Goal: Entertainment & Leisure: Consume media (video, audio)

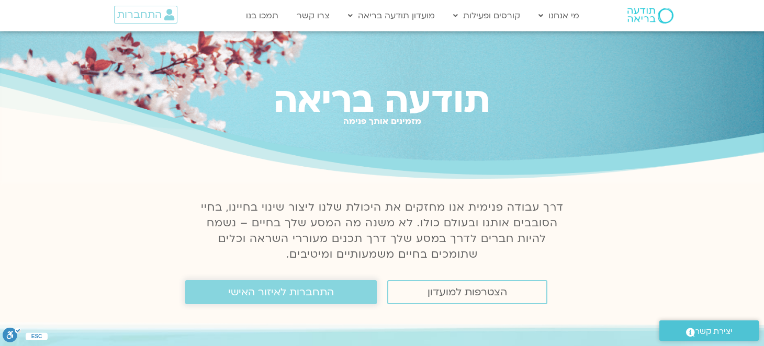
click at [271, 302] on link "התחברות לאיזור האישי" at bounding box center [280, 292] width 191 height 24
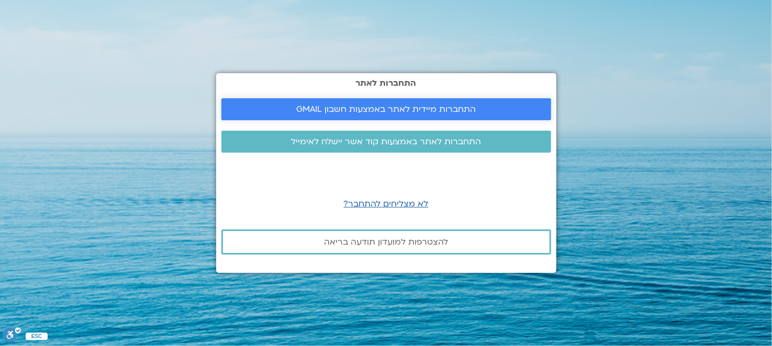
click at [391, 109] on span "התחברות מיידית לאתר באמצעות חשבון GMAIL" at bounding box center [385, 109] width 179 height 9
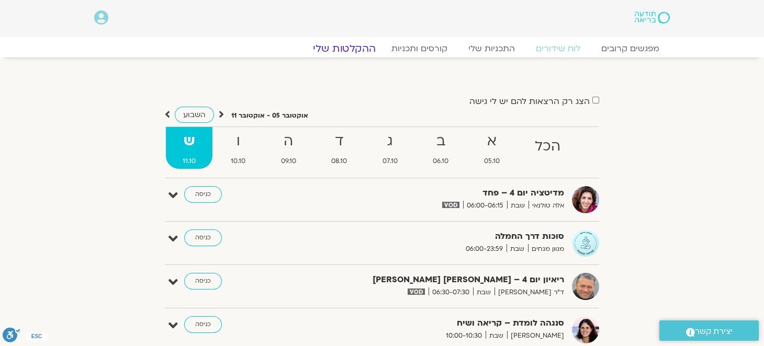
click at [342, 43] on link "ההקלטות שלי" at bounding box center [344, 48] width 88 height 13
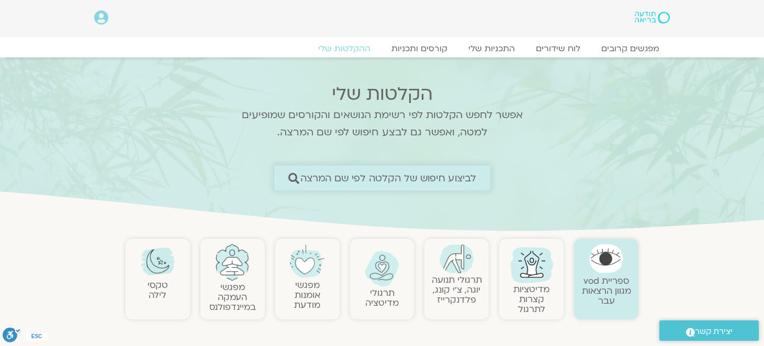
click at [301, 182] on span "לביצוע חיפוש של הקלטה לפי שם המרצה" at bounding box center [388, 178] width 176 height 11
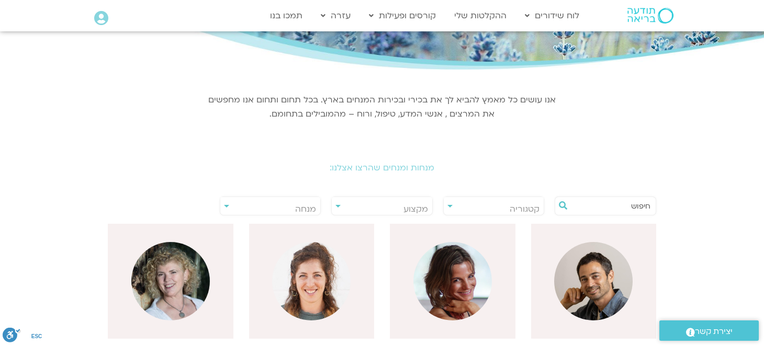
scroll to position [104, 0]
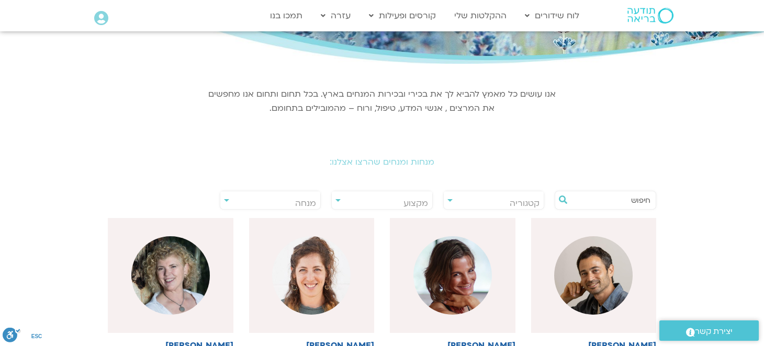
click at [603, 201] on input "text" at bounding box center [611, 200] width 80 height 18
type input "a"
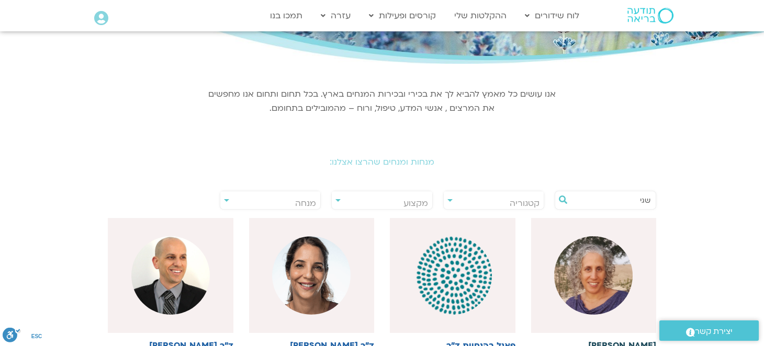
type input "שגי"
click at [607, 276] on img at bounding box center [593, 275] width 78 height 78
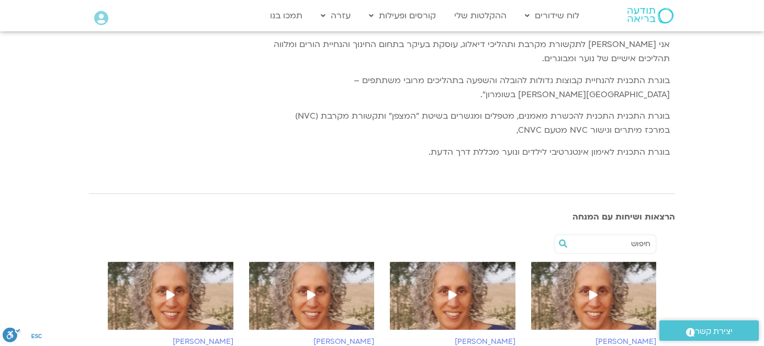
scroll to position [209, 0]
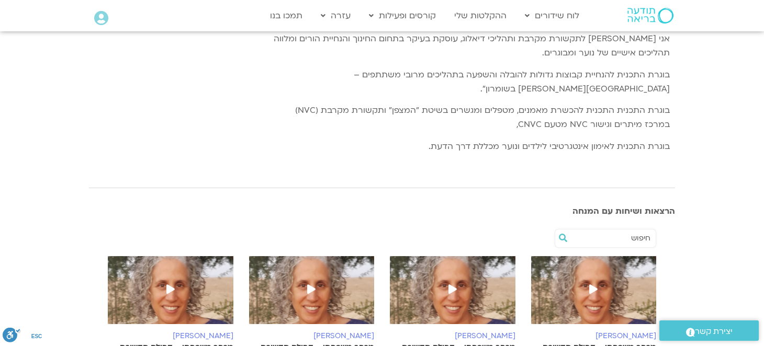
click at [606, 279] on img at bounding box center [594, 295] width 126 height 78
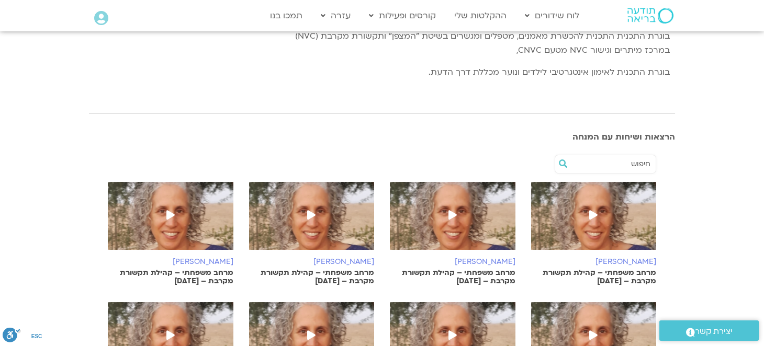
scroll to position [301, 0]
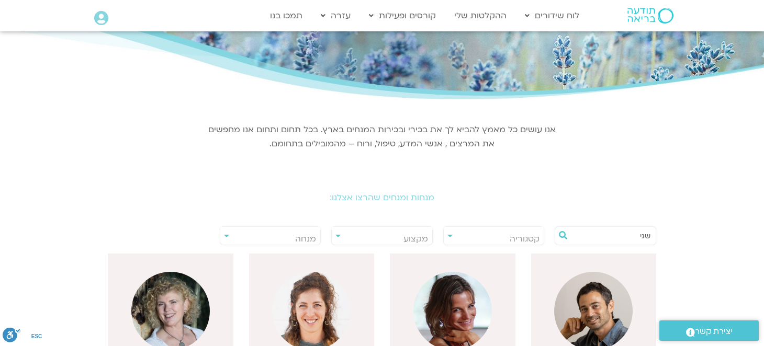
scroll to position [52, 0]
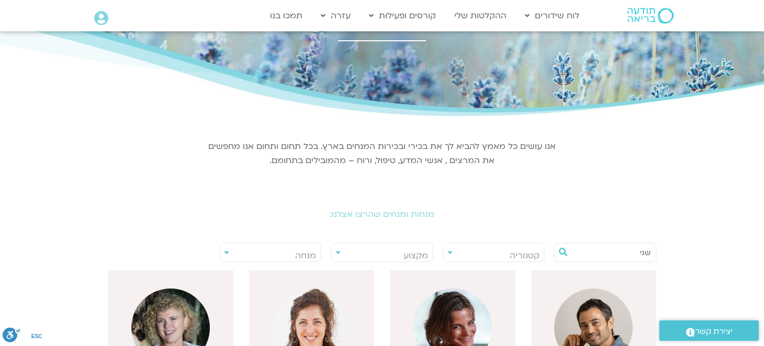
click at [619, 253] on input "שגי" at bounding box center [611, 253] width 80 height 18
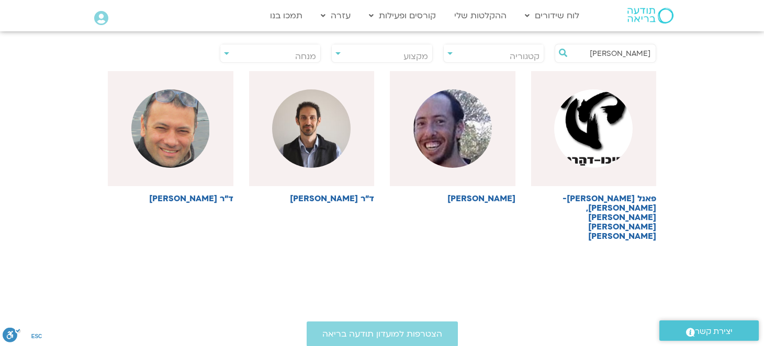
scroll to position [261, 0]
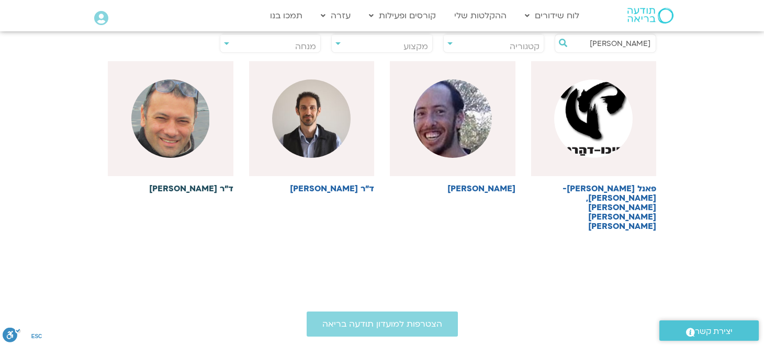
type input "אסף"
click at [169, 119] on img at bounding box center [170, 119] width 78 height 78
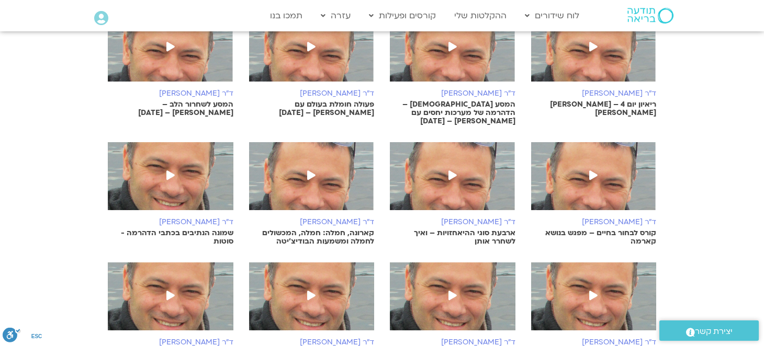
scroll to position [209, 0]
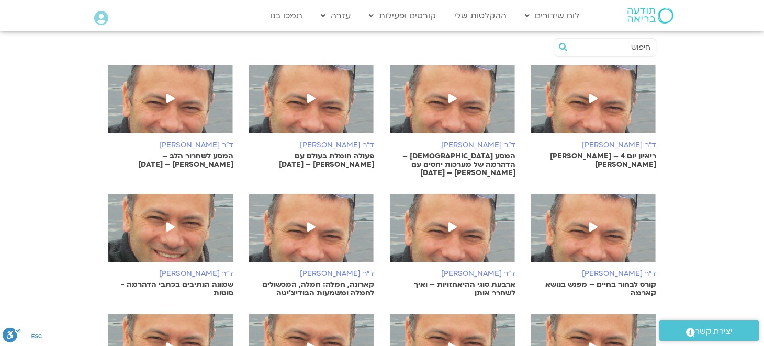
click at [587, 104] on span at bounding box center [593, 99] width 19 height 19
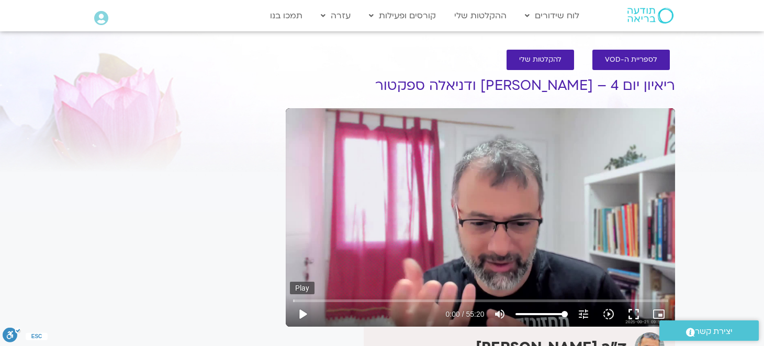
click at [304, 313] on button "play_arrow" at bounding box center [302, 314] width 25 height 25
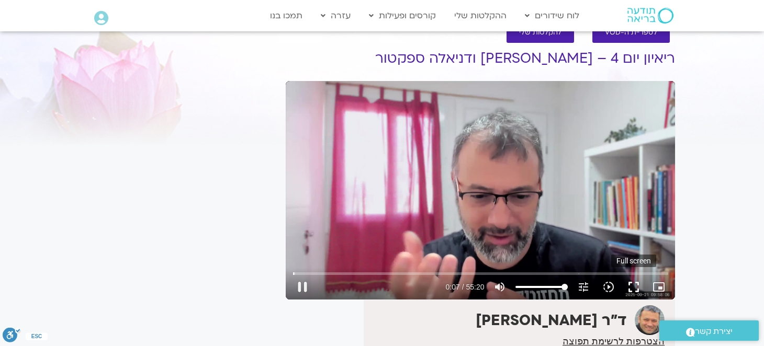
scroll to position [52, 0]
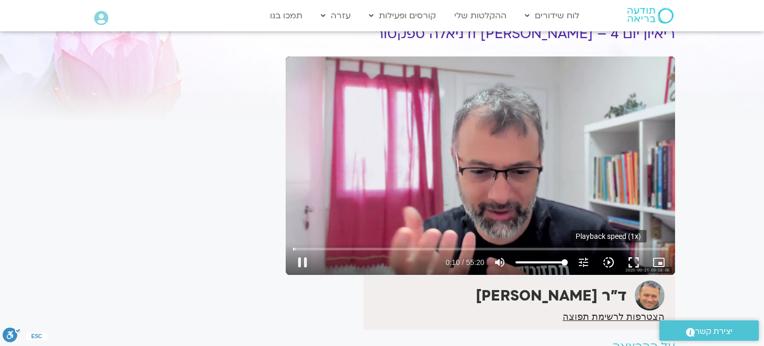
click at [609, 263] on icon "slow_motion_video" at bounding box center [608, 262] width 13 height 13
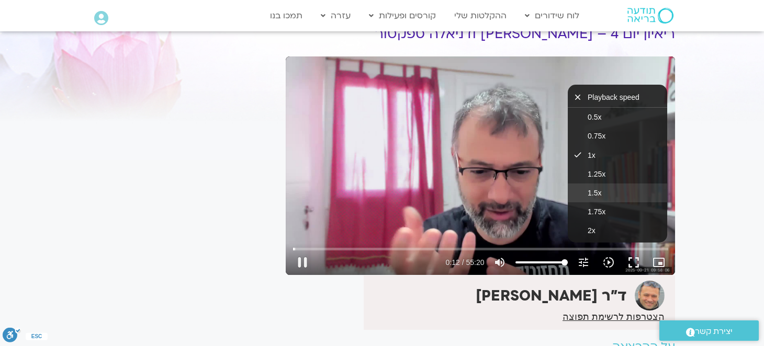
click at [607, 196] on button "1.5x" at bounding box center [617, 193] width 99 height 19
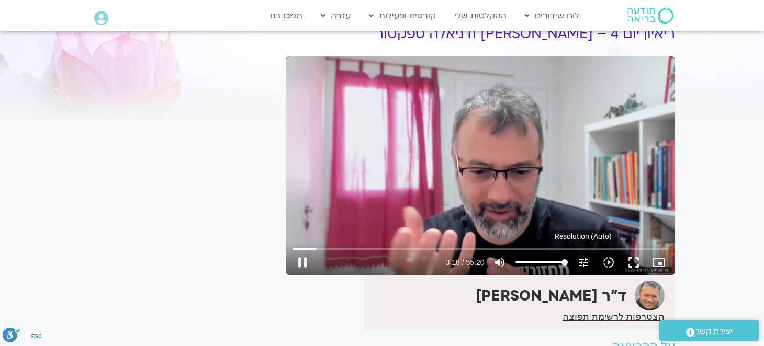
click at [580, 261] on icon "tune" at bounding box center [583, 262] width 13 height 13
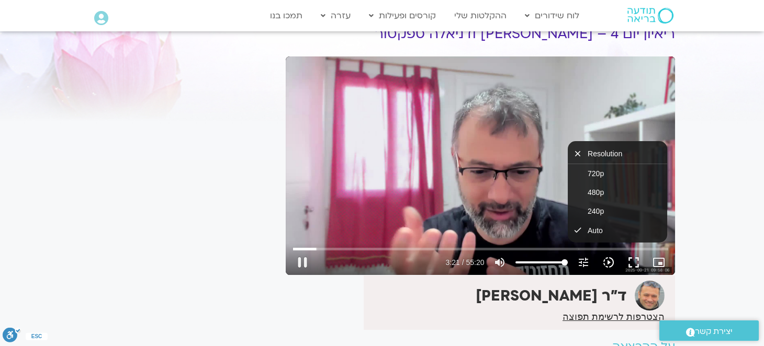
click at [610, 261] on icon "slow_motion_video" at bounding box center [608, 262] width 13 height 13
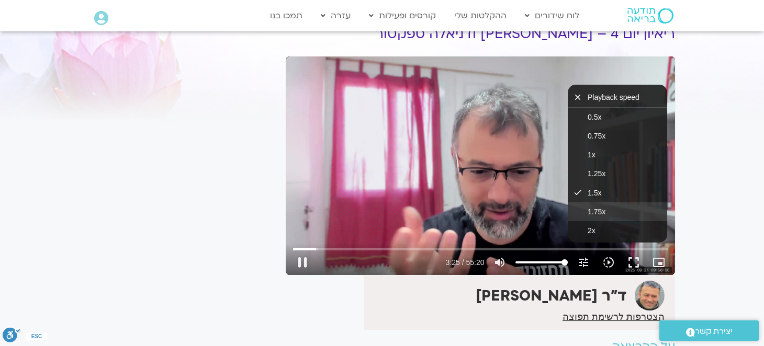
click at [590, 204] on button "1.75x" at bounding box center [617, 211] width 99 height 19
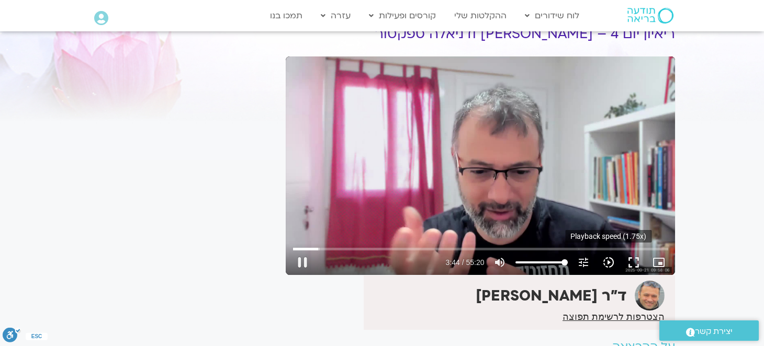
click at [605, 263] on icon "slow_motion_video" at bounding box center [608, 262] width 13 height 13
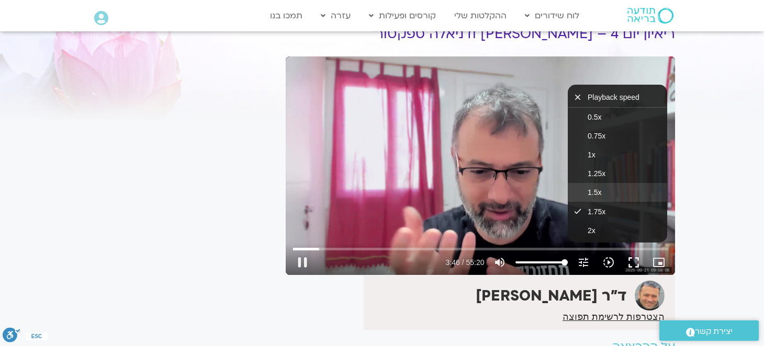
click at [597, 197] on button "1.5x" at bounding box center [617, 192] width 99 height 19
click at [597, 208] on span "1.75x" at bounding box center [597, 212] width 18 height 8
click at [595, 194] on span "1.5x" at bounding box center [595, 192] width 14 height 8
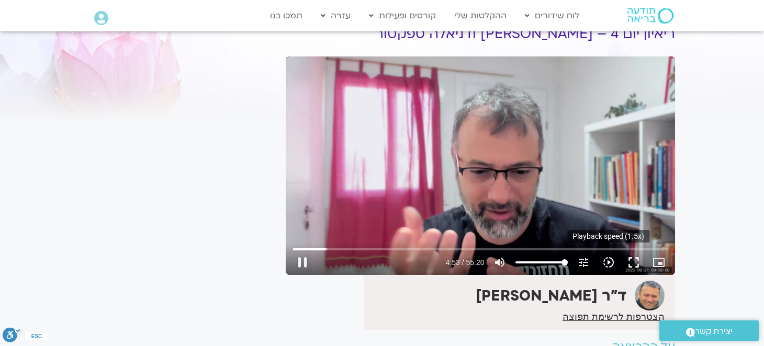
click at [608, 263] on icon "slow_motion_video" at bounding box center [608, 262] width 13 height 13
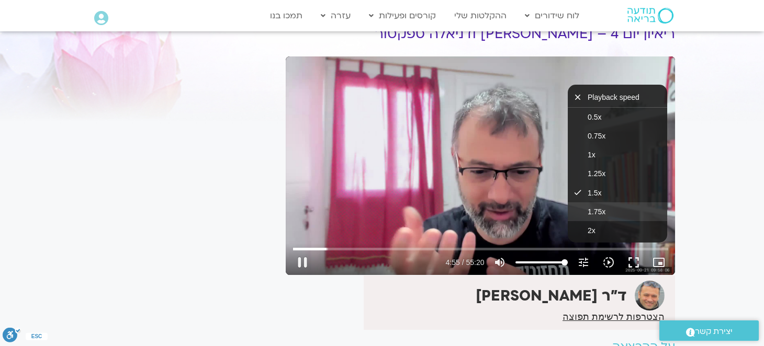
click at [607, 216] on button "1.75x" at bounding box center [617, 211] width 99 height 19
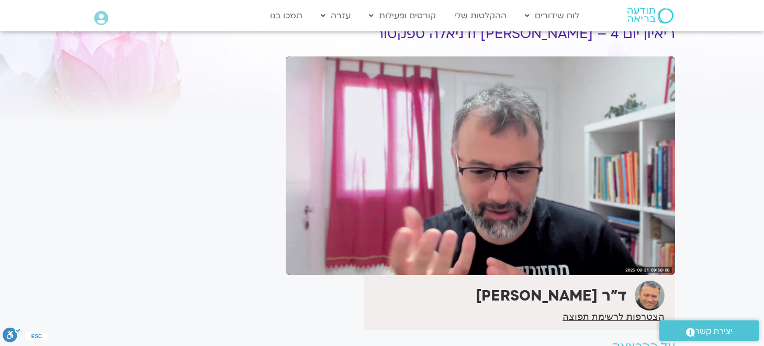
click at [611, 260] on icon "slow_motion_video" at bounding box center [608, 262] width 13 height 13
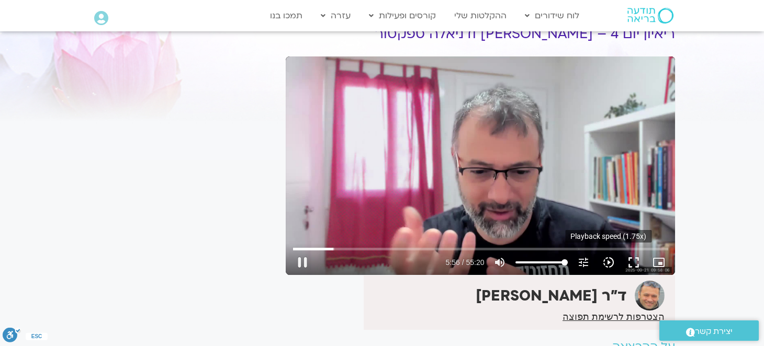
click at [606, 263] on icon "slow_motion_video" at bounding box center [608, 262] width 13 height 13
click at [608, 259] on icon "slow_motion_video" at bounding box center [608, 262] width 13 height 13
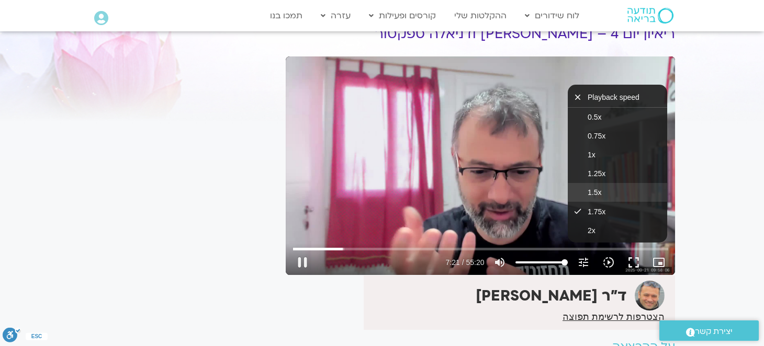
click at [610, 192] on button "1.5x" at bounding box center [617, 192] width 99 height 19
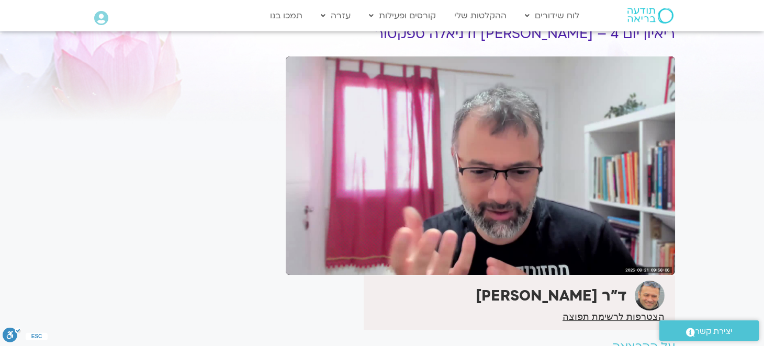
click at [612, 256] on icon "slow_motion_video" at bounding box center [608, 262] width 13 height 13
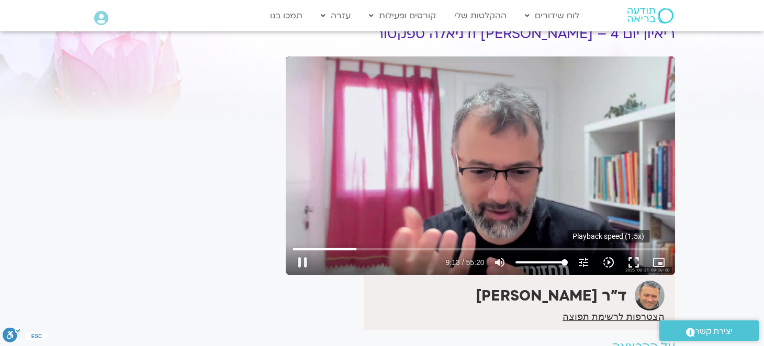
click at [604, 260] on icon "slow_motion_video" at bounding box center [608, 262] width 13 height 13
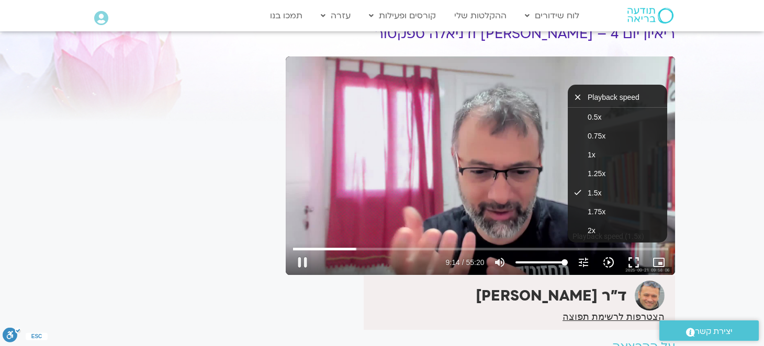
click at [604, 260] on icon "slow_motion_video" at bounding box center [608, 262] width 13 height 13
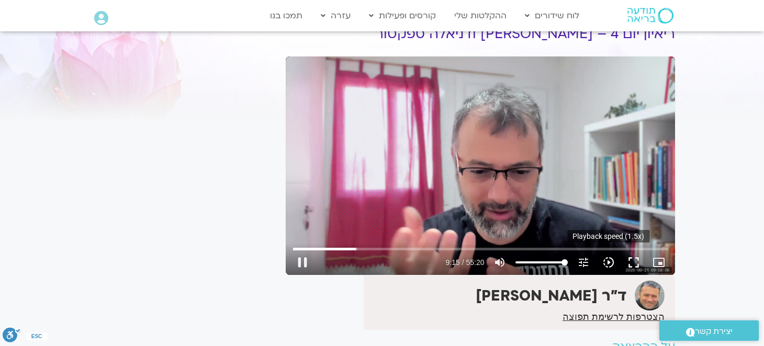
click at [610, 263] on icon "slow_motion_video" at bounding box center [608, 262] width 13 height 13
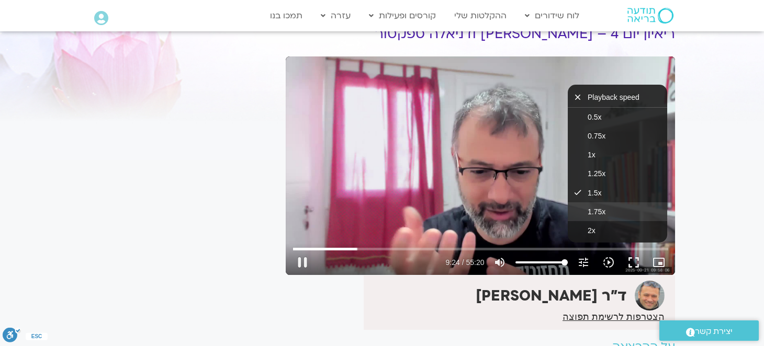
click at [602, 209] on span "1.75x" at bounding box center [597, 212] width 18 height 8
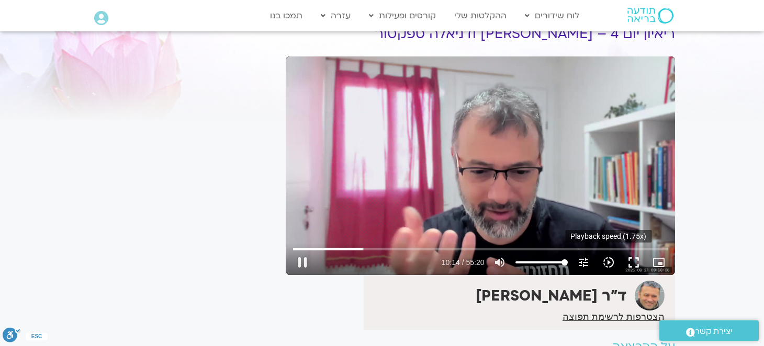
click at [606, 260] on icon "slow_motion_video" at bounding box center [608, 262] width 13 height 13
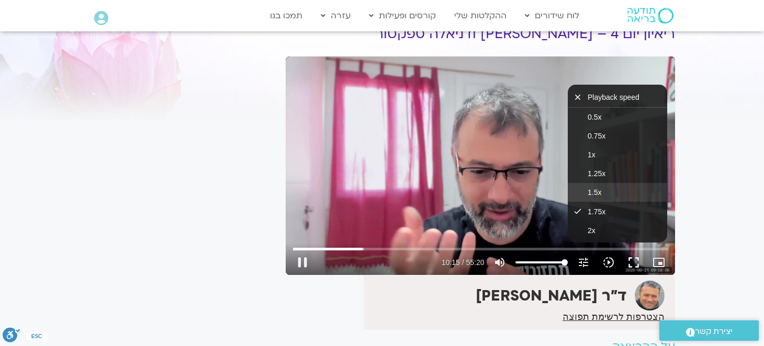
click at [607, 195] on button "1.5x" at bounding box center [617, 192] width 99 height 19
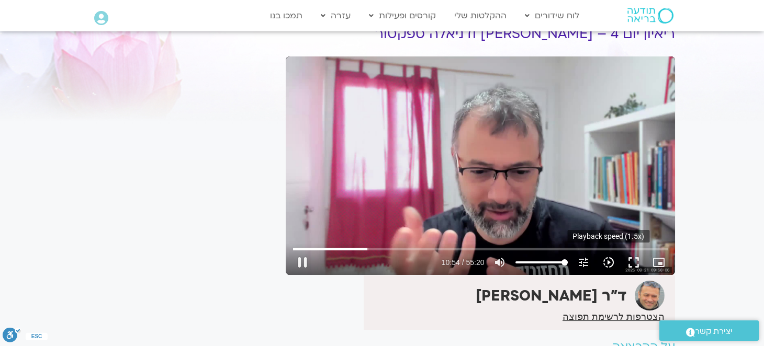
click at [608, 261] on icon "slow_motion_video" at bounding box center [608, 262] width 13 height 13
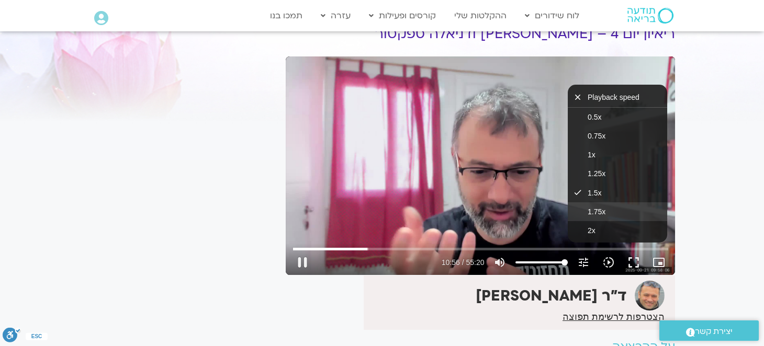
click at [605, 209] on button "1.75x" at bounding box center [617, 211] width 99 height 19
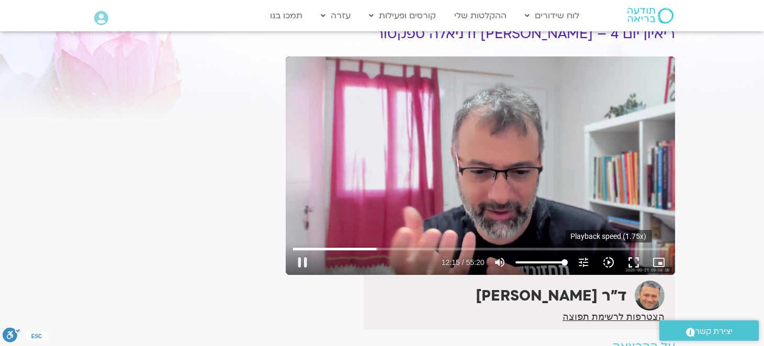
click at [603, 262] on icon "slow_motion_video" at bounding box center [608, 262] width 13 height 13
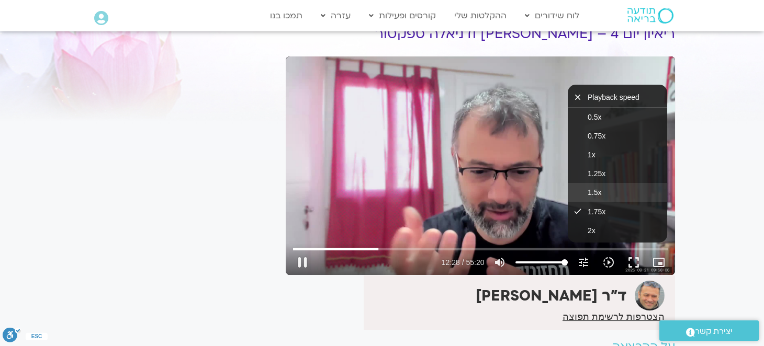
click at [602, 191] on button "1.5x" at bounding box center [617, 192] width 99 height 19
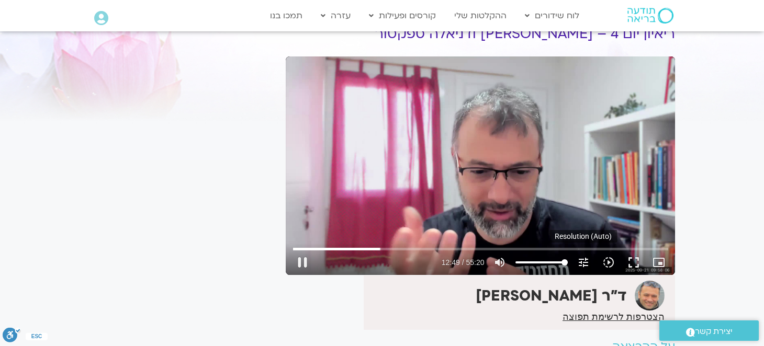
scroll to position [0, 0]
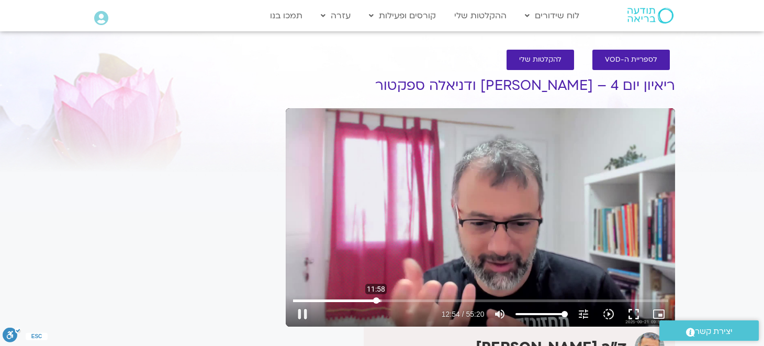
click at [376, 301] on input "Seek" at bounding box center [480, 301] width 375 height 6
click at [589, 313] on button "tune Resolution Auto 720p" at bounding box center [583, 314] width 25 height 25
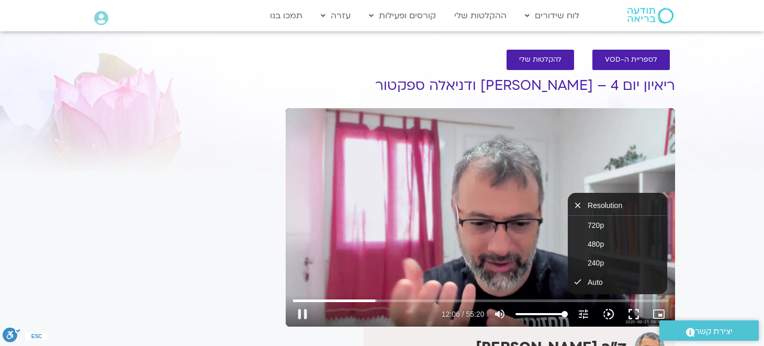
click at [609, 312] on icon "slow_motion_video" at bounding box center [608, 314] width 13 height 13
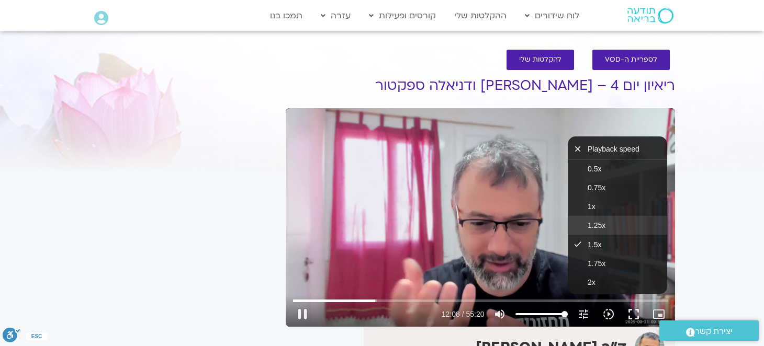
click at [595, 228] on span "1.25x" at bounding box center [597, 225] width 18 height 8
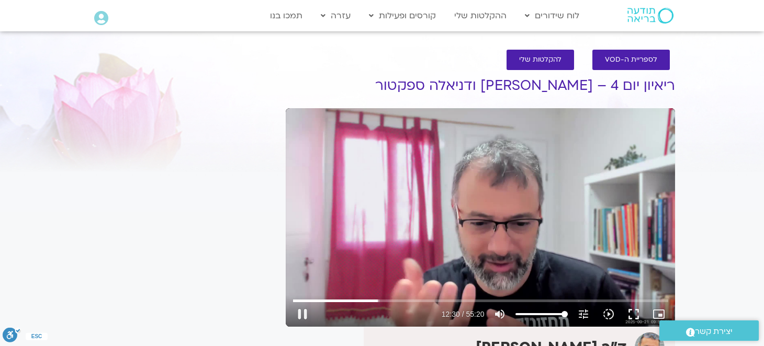
click at [607, 267] on div "Skip Ad 46:07 pause 12:30 / 55:20 volume_up Mute tune Resolution Auto 720p slow…" at bounding box center [480, 217] width 389 height 219
click at [607, 267] on div "Skip Ad 46:07 play_arrow 12:30 / 55:20 volume_up Mute tune Resolution Auto 720p…" at bounding box center [480, 217] width 389 height 219
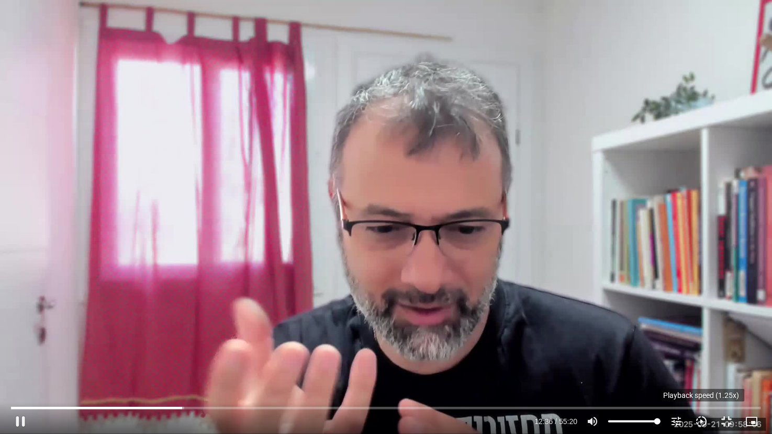
click at [708, 346] on button "slow_motion_video Playback speed 1.25x 1.25x" at bounding box center [701, 421] width 25 height 25
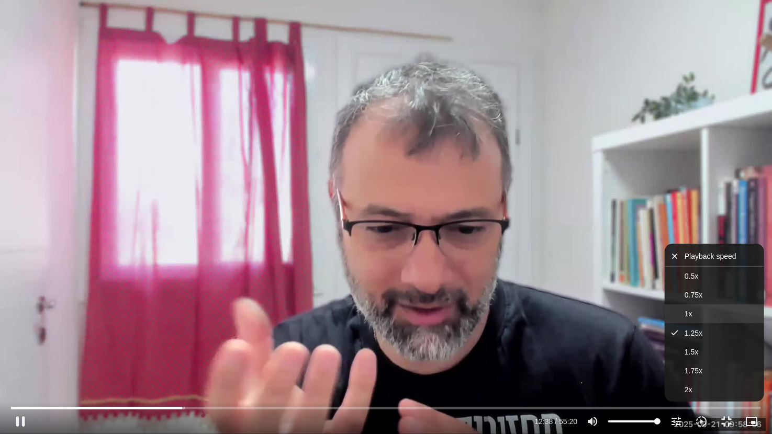
click at [691, 317] on span "1x" at bounding box center [688, 314] width 8 height 8
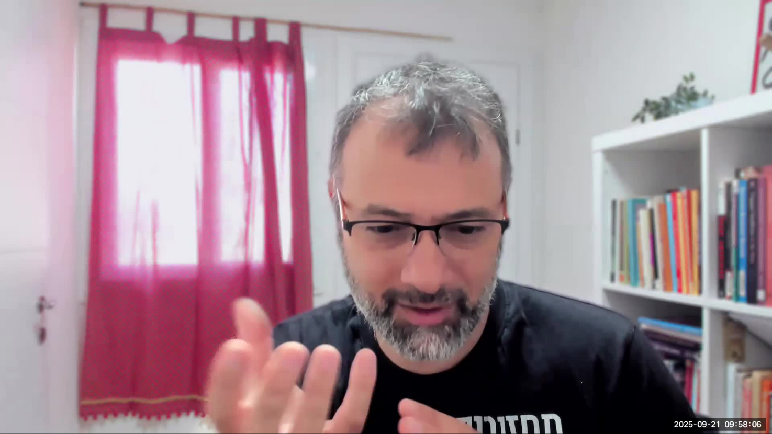
click at [698, 346] on icon "slow_motion_video" at bounding box center [701, 421] width 13 height 13
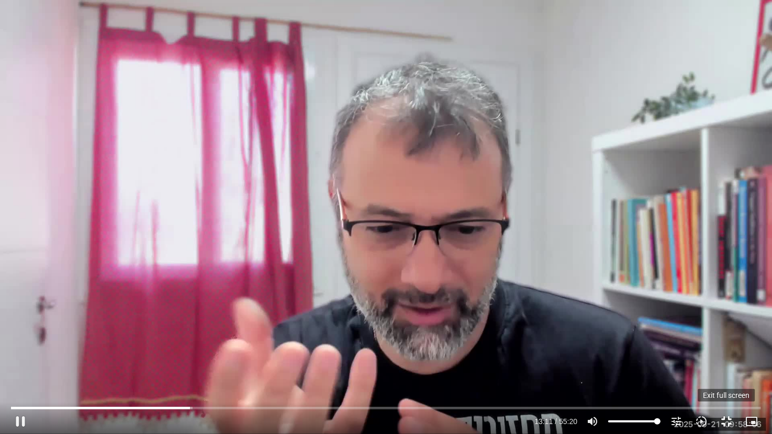
click at [726, 346] on button "fullscreen_exit" at bounding box center [726, 421] width 25 height 25
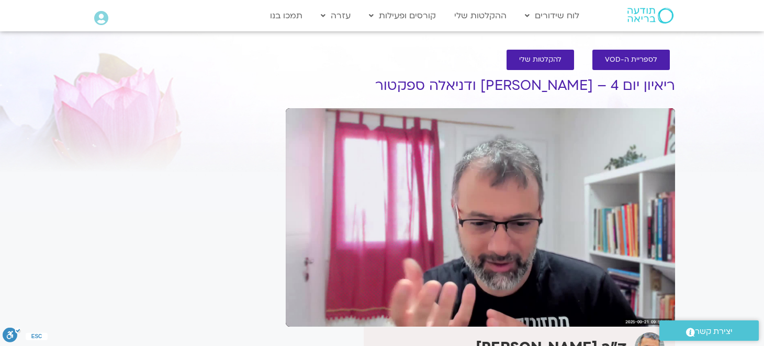
click at [609, 314] on icon "slow_motion_video" at bounding box center [608, 314] width 13 height 13
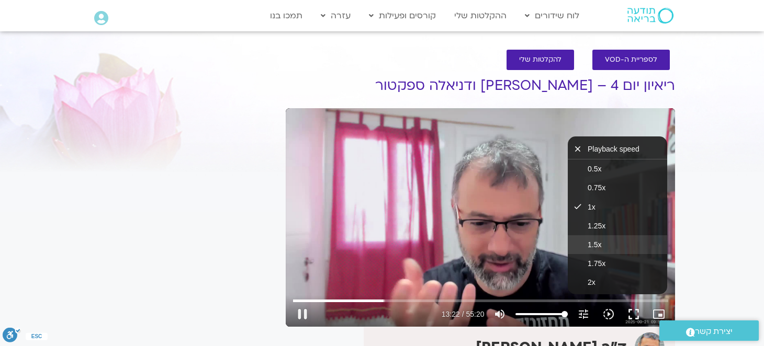
click at [597, 243] on span "1.5x" at bounding box center [595, 245] width 14 height 8
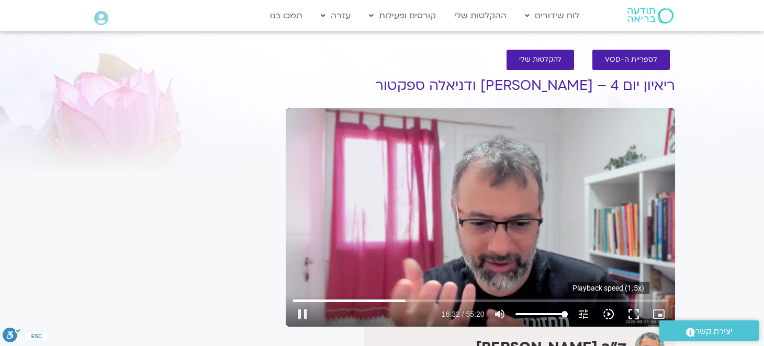
drag, startPoint x: 611, startPoint y: 313, endPoint x: 616, endPoint y: 313, distance: 5.8
click at [611, 313] on icon "slow_motion_video" at bounding box center [608, 314] width 13 height 13
click at [611, 315] on icon "slow_motion_video" at bounding box center [608, 314] width 13 height 13
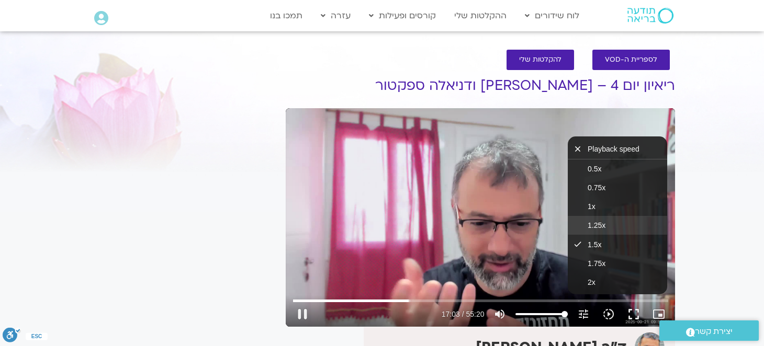
click at [615, 227] on button "1.25x" at bounding box center [617, 225] width 99 height 19
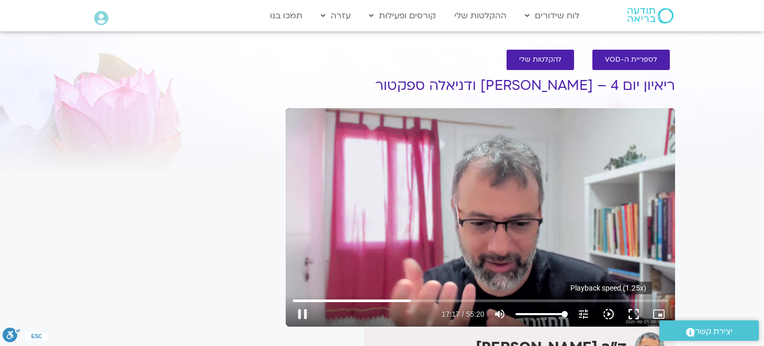
click at [606, 318] on icon "slow_motion_video" at bounding box center [608, 314] width 13 height 13
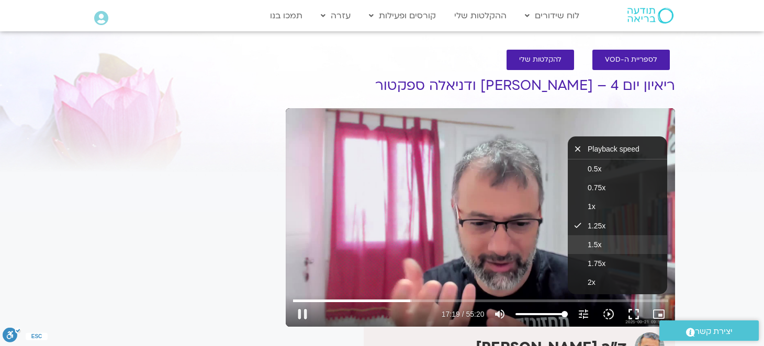
click at [606, 252] on button "1.5x" at bounding box center [617, 244] width 99 height 19
click at [595, 262] on span "1.75x" at bounding box center [597, 264] width 18 height 8
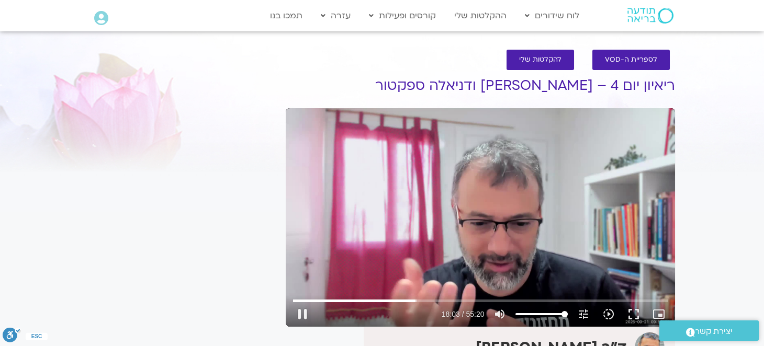
click at [611, 227] on div "Skip Ad 55:18 pause 18:03 / 55:20 volume_up Mute tune Resolution Auto 720p slow…" at bounding box center [480, 217] width 389 height 219
click at [607, 310] on icon "slow_motion_video" at bounding box center [608, 314] width 13 height 13
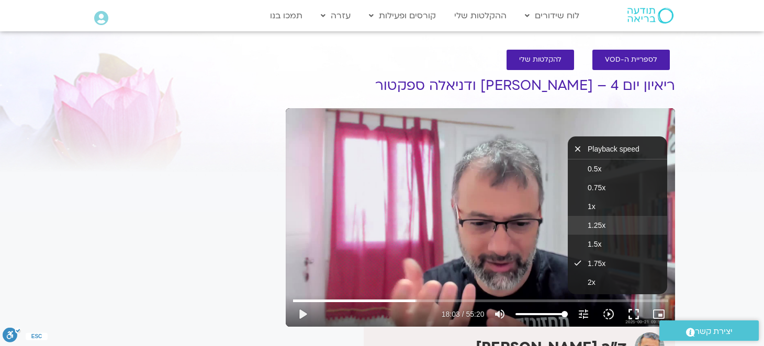
click at [610, 232] on button "1.25x" at bounding box center [617, 225] width 99 height 19
click at [304, 318] on button "play_arrow" at bounding box center [302, 314] width 25 height 25
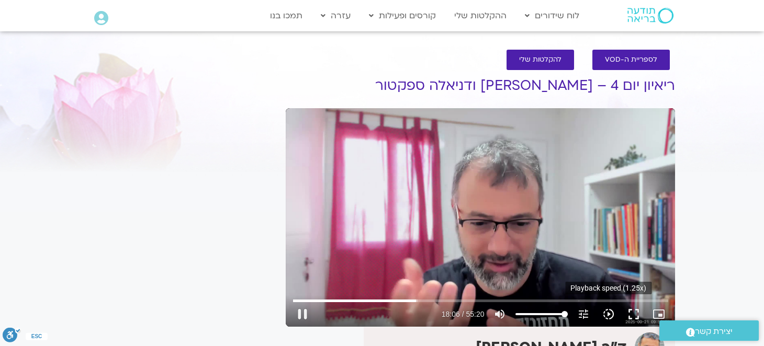
click at [611, 318] on icon "slow_motion_video" at bounding box center [608, 314] width 13 height 13
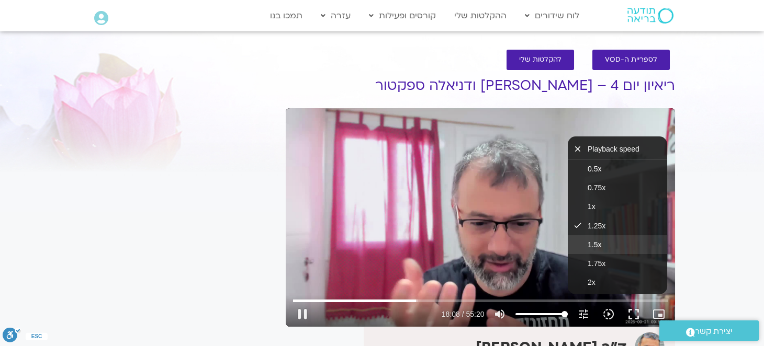
click at [605, 248] on button "1.5x" at bounding box center [617, 244] width 99 height 19
click at [605, 261] on span "1.75x" at bounding box center [597, 264] width 18 height 8
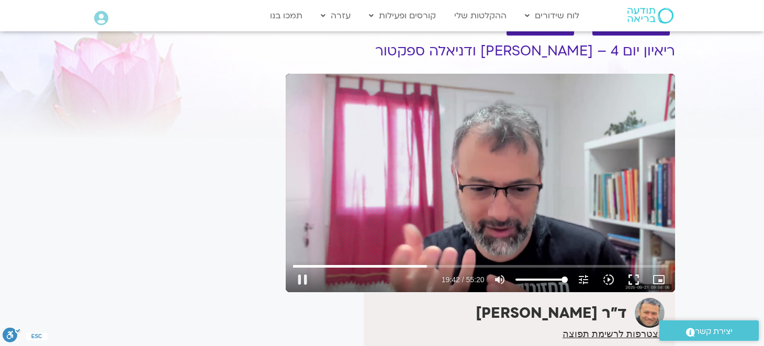
scroll to position [52, 0]
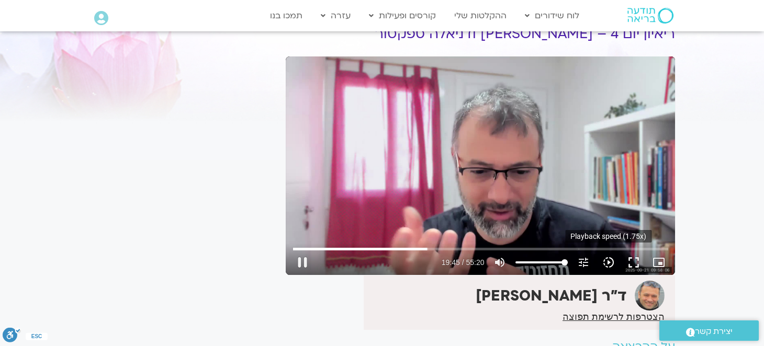
click at [609, 266] on icon "slow_motion_video" at bounding box center [608, 262] width 13 height 13
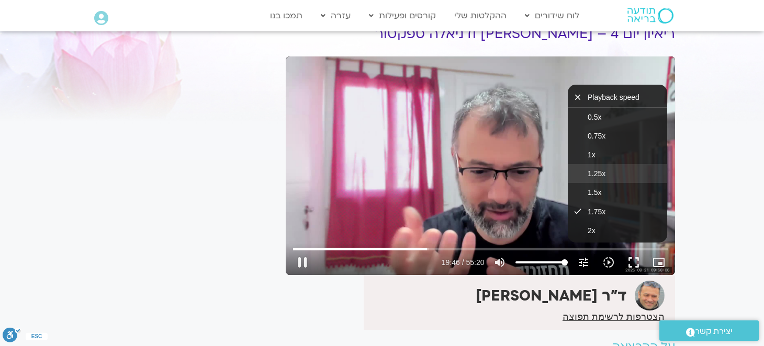
click at [604, 174] on span "1.25x" at bounding box center [597, 174] width 18 height 8
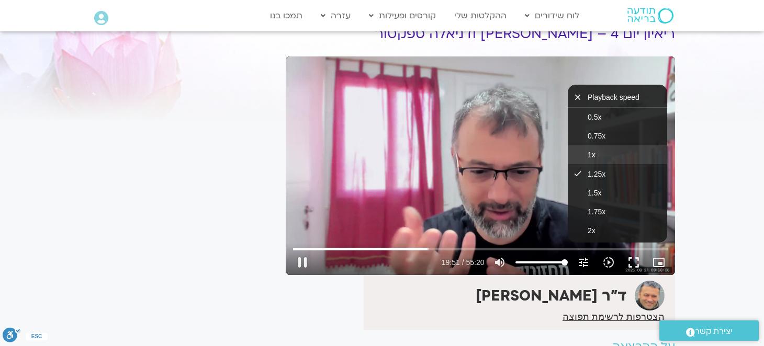
click at [605, 160] on button "1x" at bounding box center [617, 154] width 99 height 19
click at [607, 173] on button "1.25x" at bounding box center [617, 174] width 99 height 19
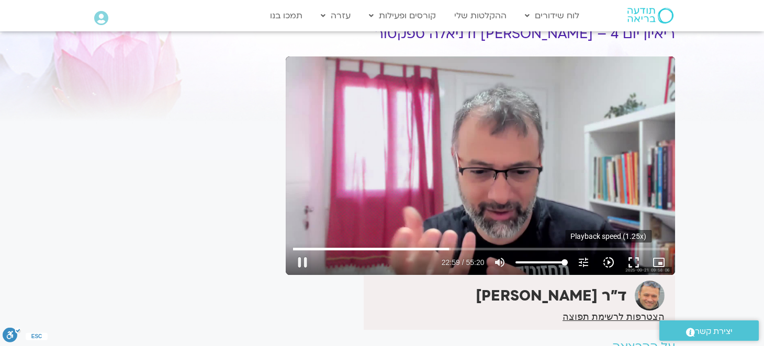
click at [602, 263] on icon "slow_motion_video" at bounding box center [608, 262] width 13 height 13
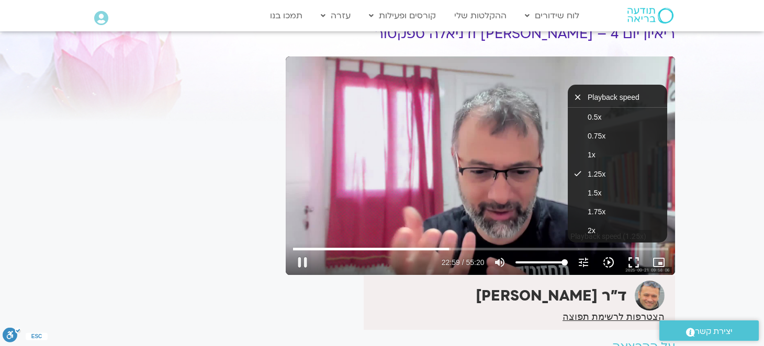
click at [602, 263] on icon "slow_motion_video" at bounding box center [608, 262] width 13 height 13
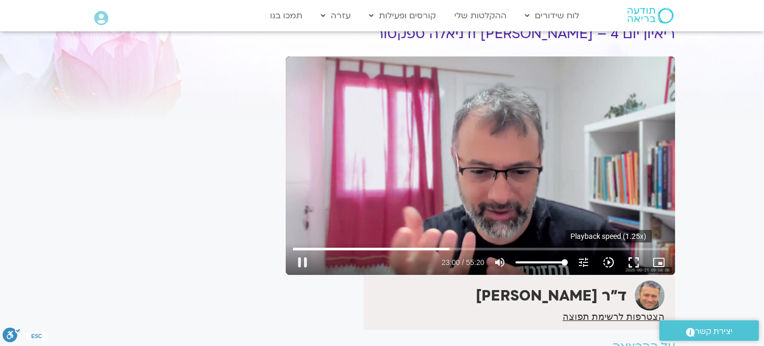
click at [606, 258] on icon "slow_motion_video" at bounding box center [608, 262] width 13 height 13
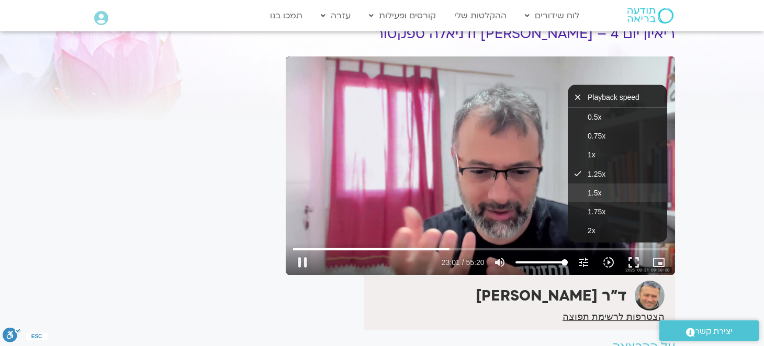
click at [613, 187] on button "1.5x" at bounding box center [617, 193] width 99 height 19
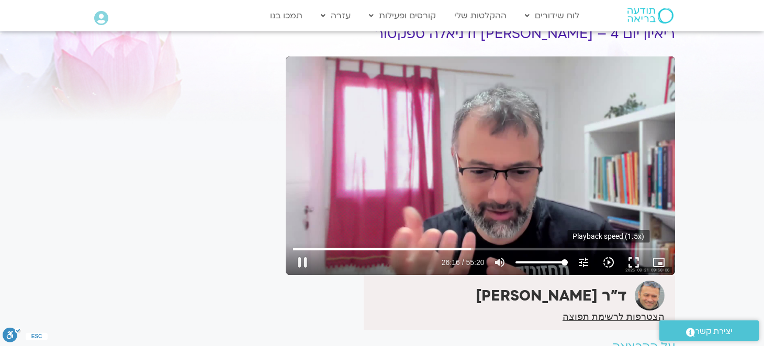
click at [606, 263] on icon "slow_motion_video" at bounding box center [608, 262] width 13 height 13
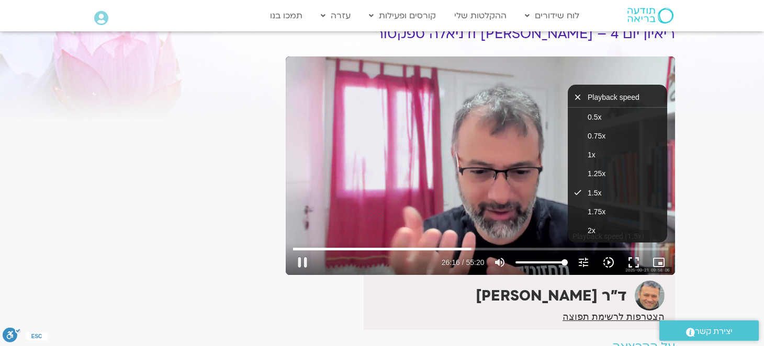
click at [606, 263] on icon "slow_motion_video" at bounding box center [608, 262] width 13 height 13
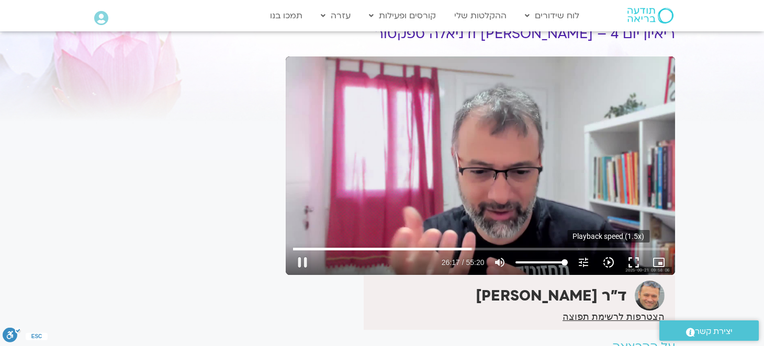
click at [610, 264] on icon "slow_motion_video" at bounding box center [608, 262] width 13 height 13
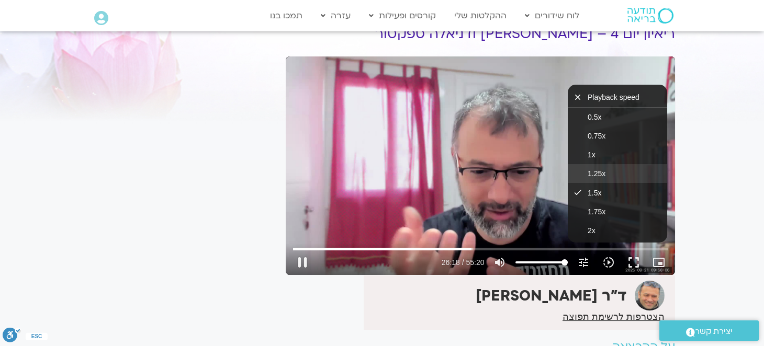
click at [597, 167] on button "1.25x" at bounding box center [617, 173] width 99 height 19
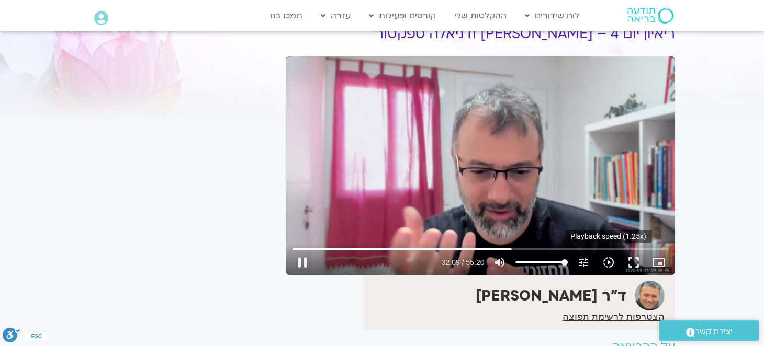
click at [610, 260] on icon "slow_motion_video" at bounding box center [608, 262] width 13 height 13
click at [611, 265] on icon "slow_motion_video" at bounding box center [608, 262] width 13 height 13
click at [613, 261] on icon "slow_motion_video" at bounding box center [608, 262] width 13 height 13
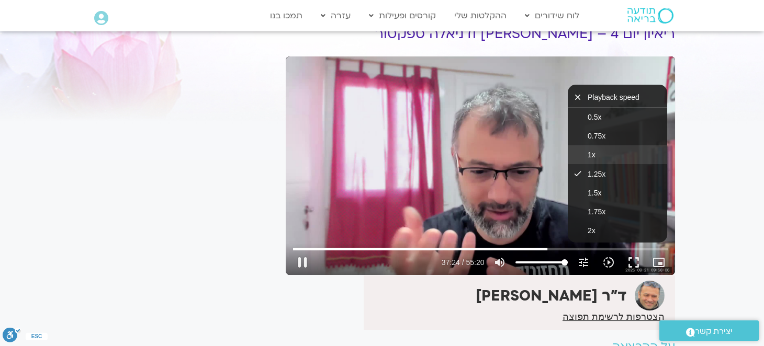
click at [616, 158] on button "1x" at bounding box center [617, 154] width 99 height 19
click at [542, 247] on input "Seek" at bounding box center [480, 249] width 375 height 6
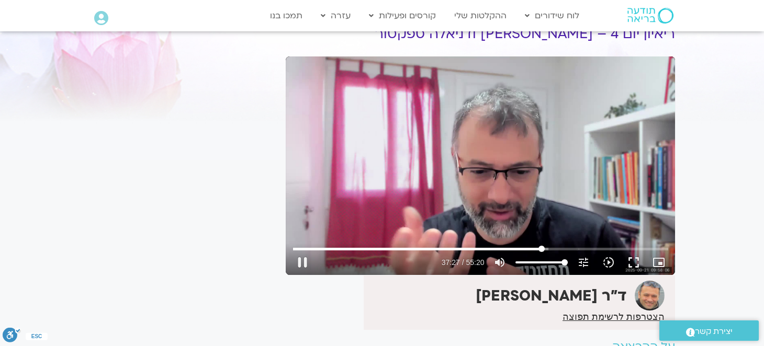
click at [542, 247] on input "Seek" at bounding box center [480, 249] width 375 height 6
click at [612, 261] on icon "slow_motion_video" at bounding box center [608, 262] width 13 height 13
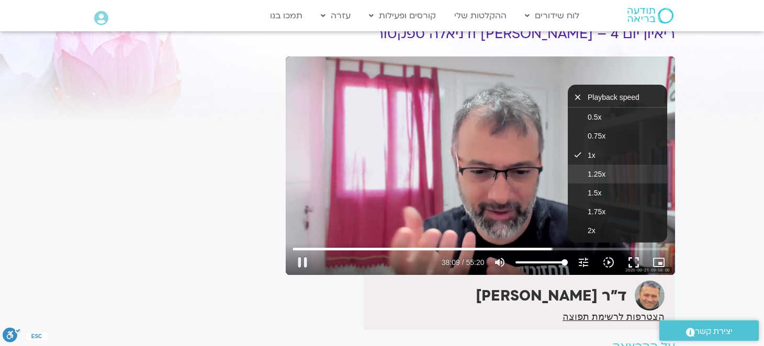
click at [630, 170] on button "1.25x" at bounding box center [617, 174] width 99 height 19
click at [628, 184] on button "1.5x" at bounding box center [617, 193] width 99 height 19
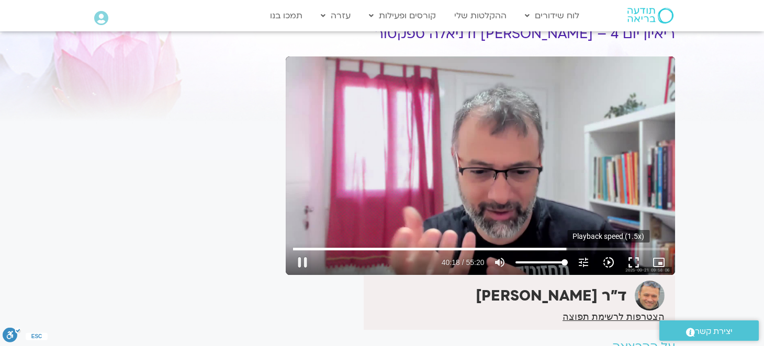
click at [605, 265] on icon "slow_motion_video" at bounding box center [608, 262] width 13 height 13
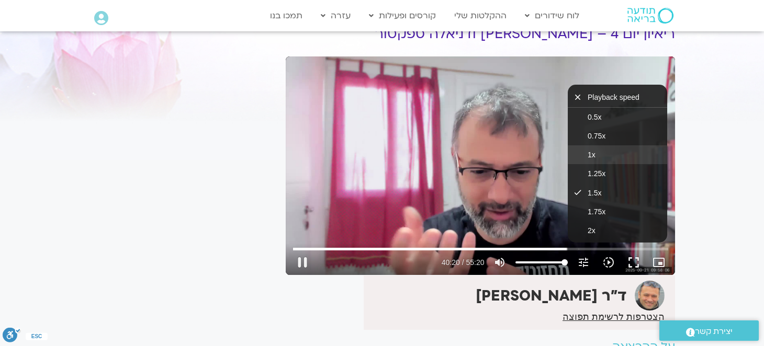
click at [609, 159] on button "1x" at bounding box center [617, 154] width 99 height 19
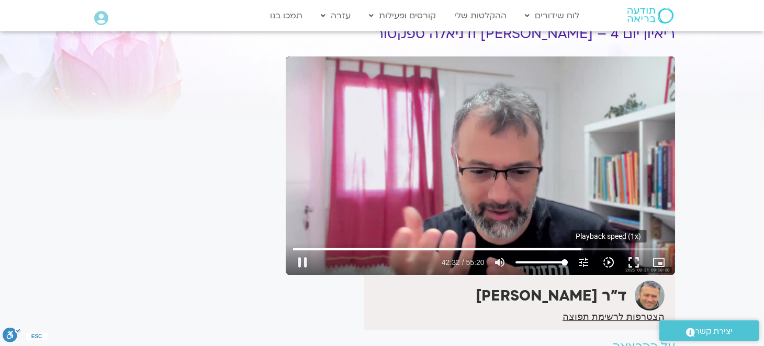
click at [604, 265] on icon "slow_motion_video" at bounding box center [608, 262] width 13 height 13
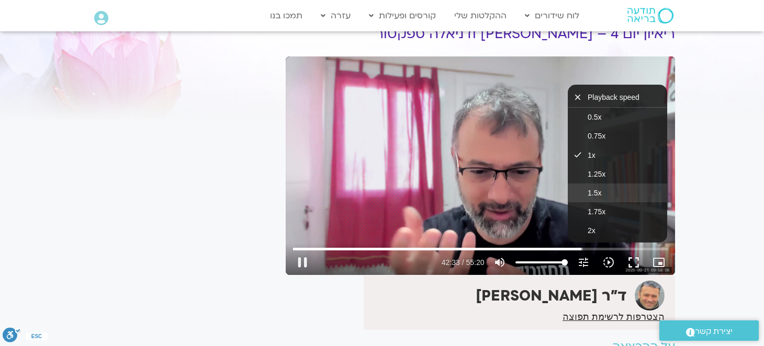
click at [612, 193] on button "1.5x" at bounding box center [617, 193] width 99 height 19
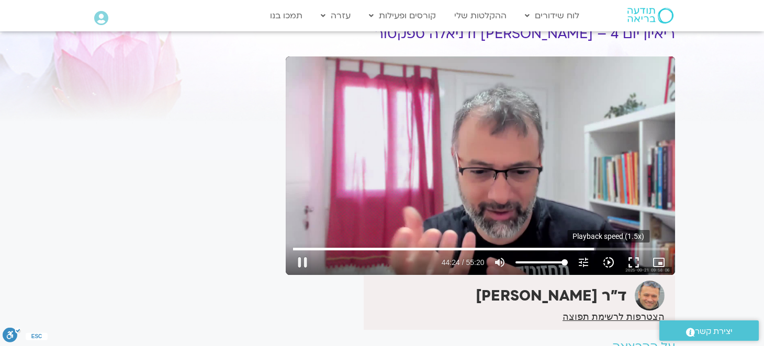
click at [603, 264] on icon "slow_motion_video" at bounding box center [608, 262] width 13 height 13
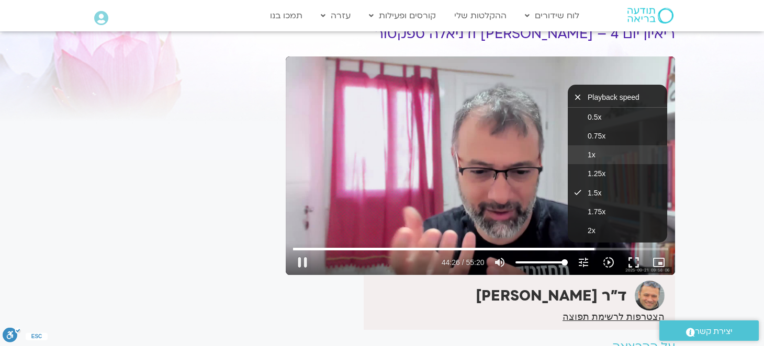
click at [616, 156] on button "1x" at bounding box center [617, 154] width 99 height 19
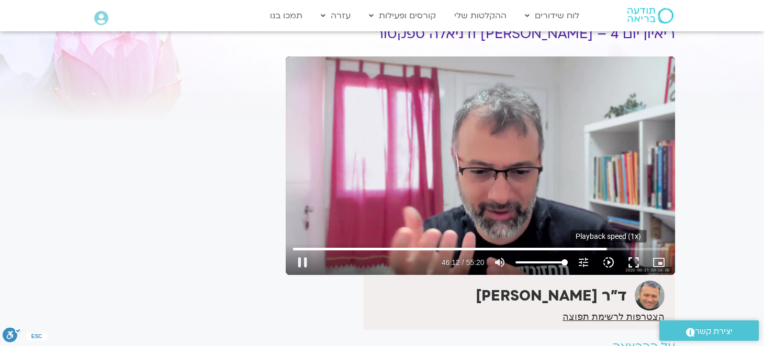
click at [613, 261] on icon "slow_motion_video" at bounding box center [608, 262] width 13 height 13
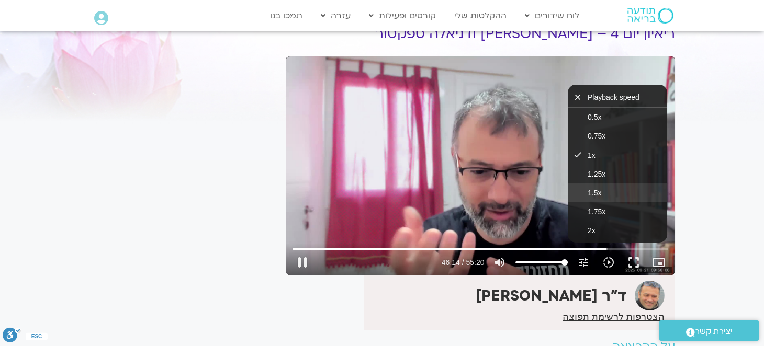
click at [610, 187] on button "1.5x" at bounding box center [617, 193] width 99 height 19
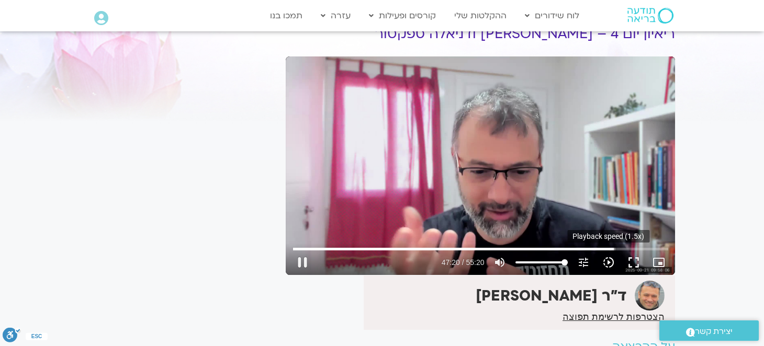
click at [614, 259] on icon "slow_motion_video" at bounding box center [608, 262] width 13 height 13
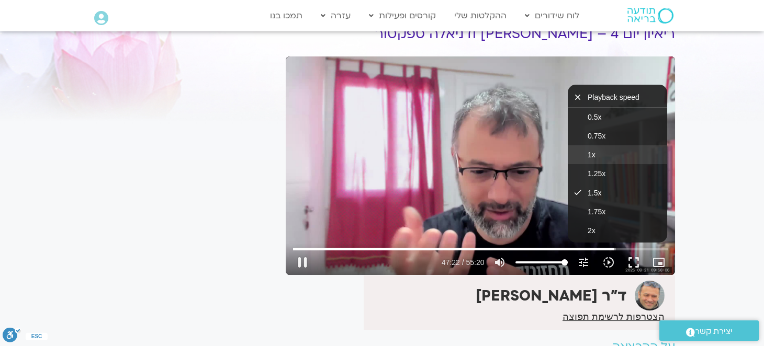
click at [599, 157] on button "1x" at bounding box center [617, 154] width 99 height 19
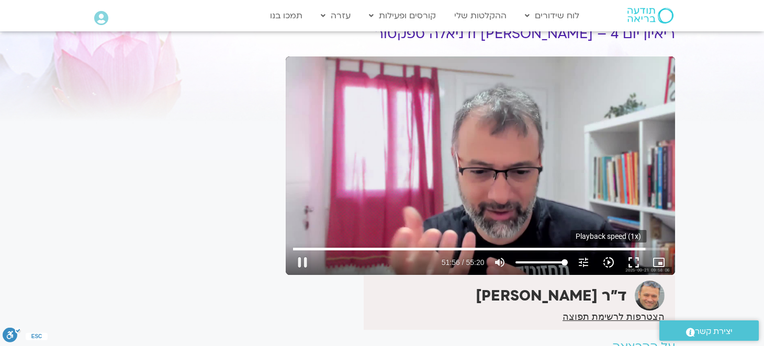
click at [607, 263] on icon "slow_motion_video" at bounding box center [608, 262] width 13 height 13
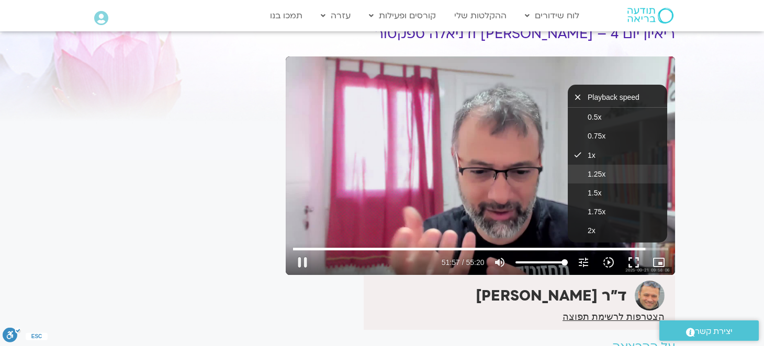
click at [604, 174] on span "1.25x" at bounding box center [597, 174] width 18 height 8
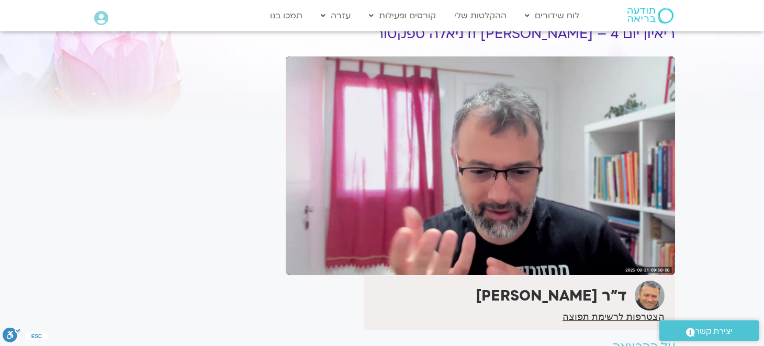
click at [612, 263] on icon "slow_motion_video" at bounding box center [608, 262] width 13 height 13
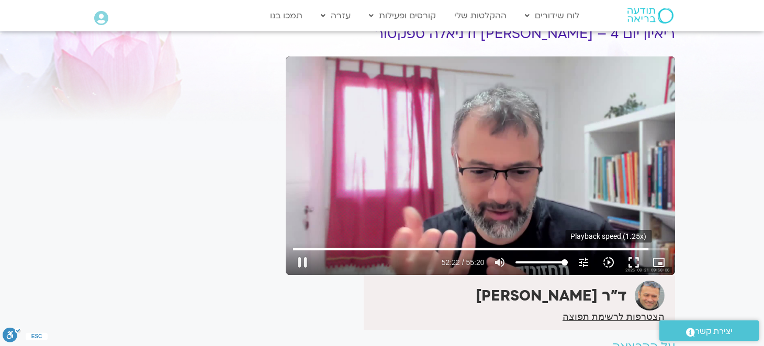
click at [607, 262] on icon "slow_motion_video" at bounding box center [608, 262] width 13 height 13
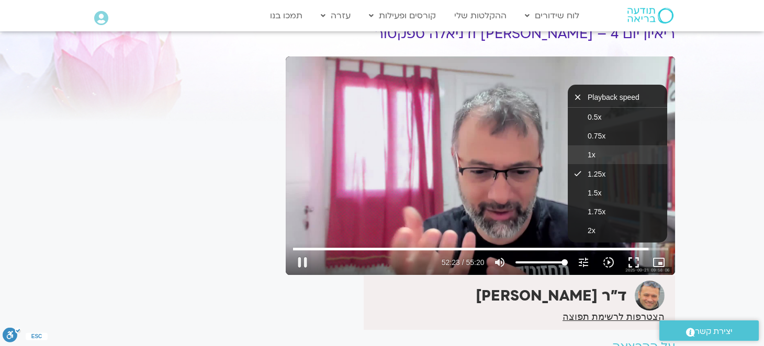
click at [595, 153] on button "1x" at bounding box center [617, 154] width 99 height 19
click at [595, 153] on button "1x done" at bounding box center [617, 154] width 99 height 19
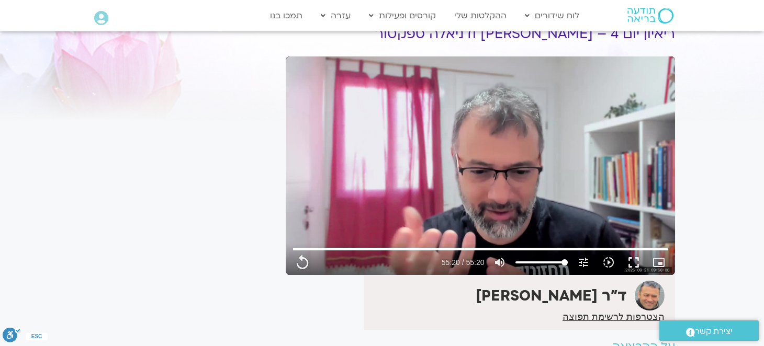
type input "3320.68"
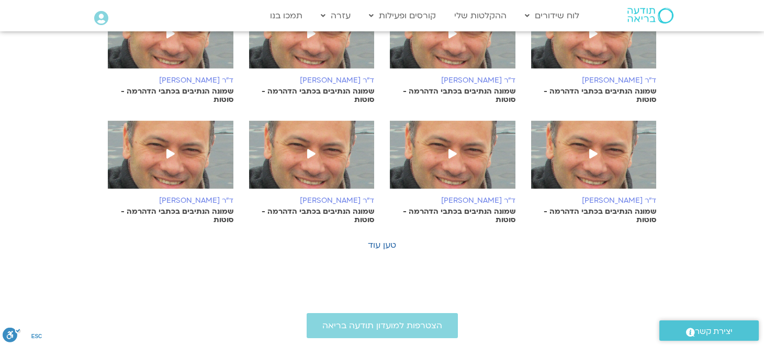
scroll to position [523, 0]
click at [376, 245] on link "טען עוד" at bounding box center [382, 246] width 28 height 12
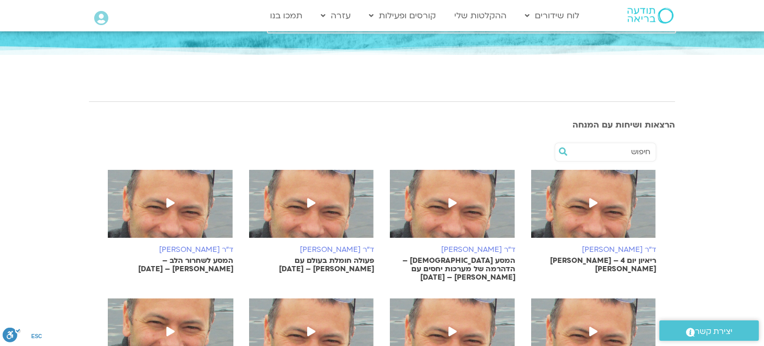
scroll to position [157, 0]
